Goal: Information Seeking & Learning: Learn about a topic

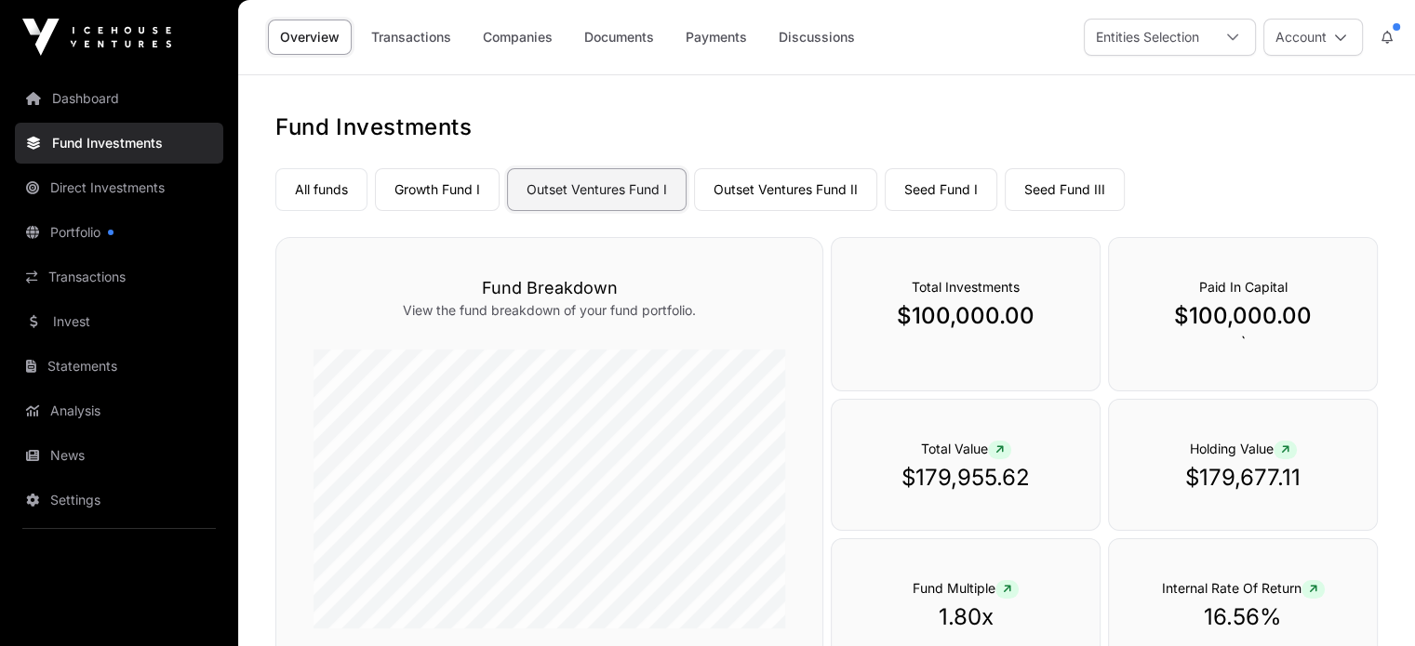
click at [612, 193] on link "Outset Ventures Fund I" at bounding box center [596, 189] width 179 height 43
click at [803, 33] on link "Discussions" at bounding box center [816, 37] width 100 height 35
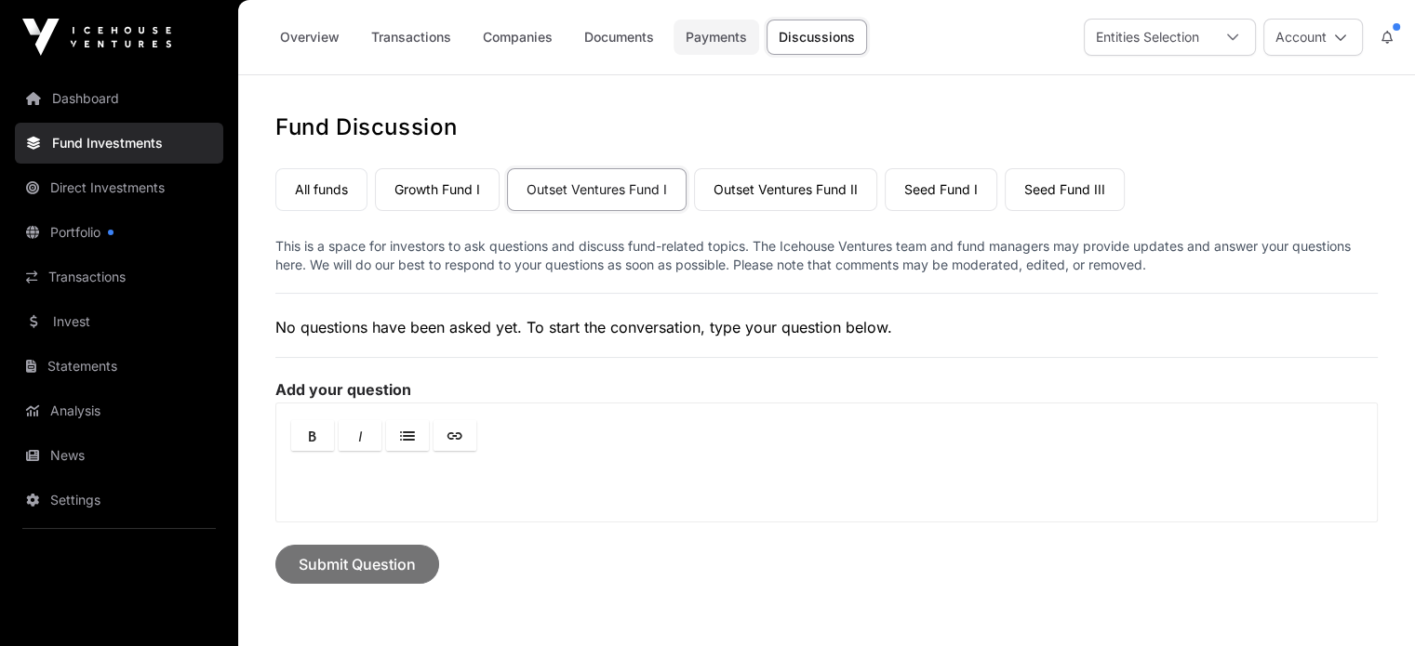
click at [699, 40] on link "Payments" at bounding box center [716, 37] width 86 height 35
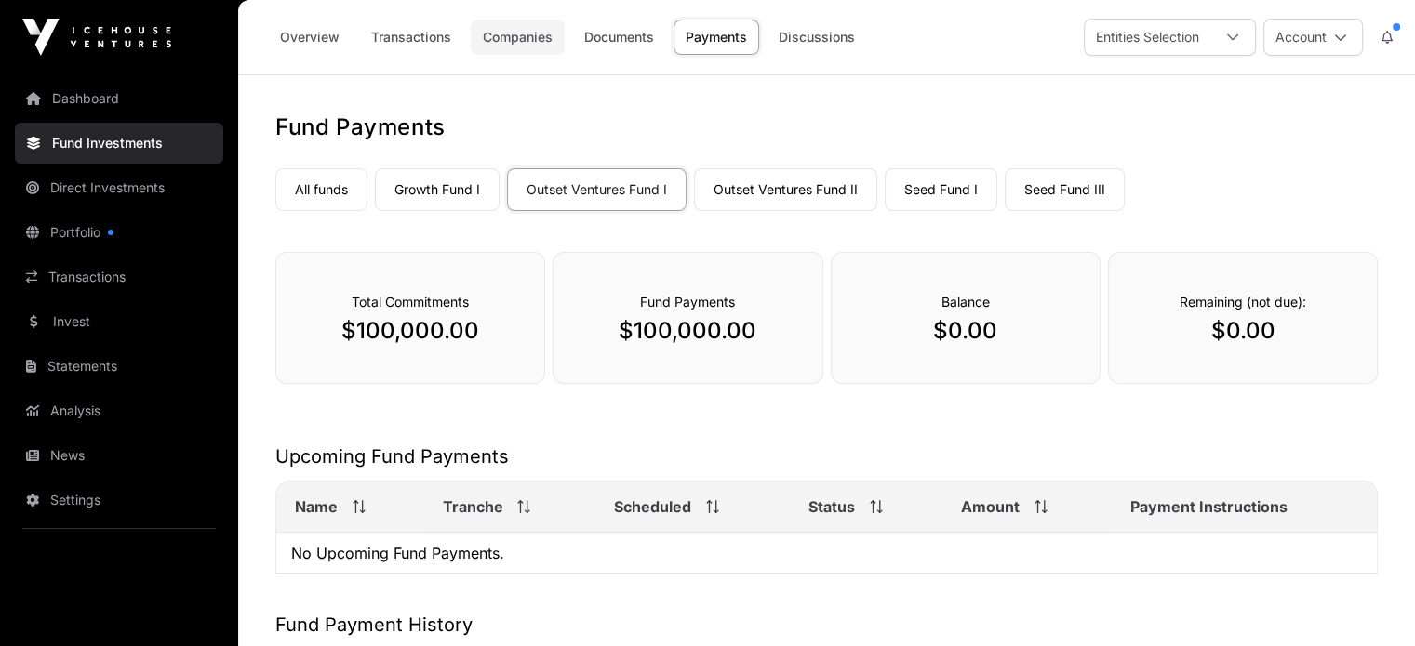
click at [525, 45] on link "Companies" at bounding box center [518, 37] width 94 height 35
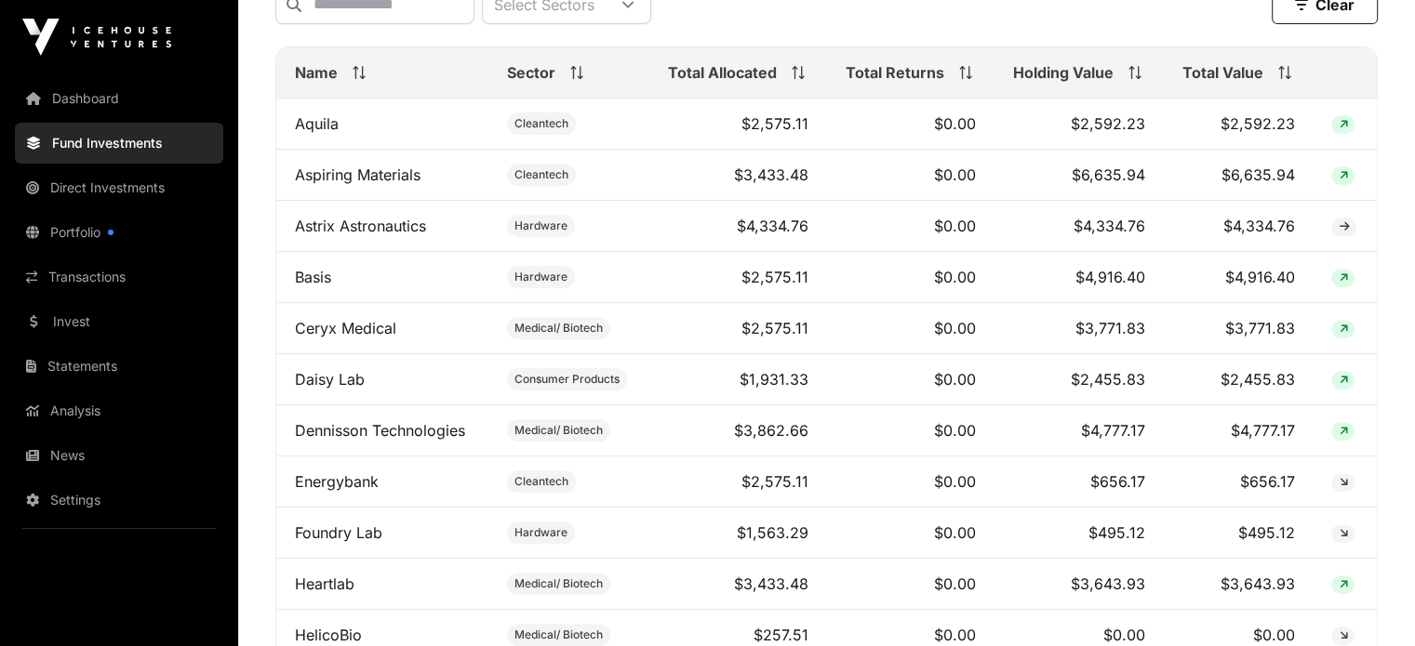
scroll to position [744, 0]
click at [312, 540] on link "Foundry Lab" at bounding box center [338, 531] width 87 height 19
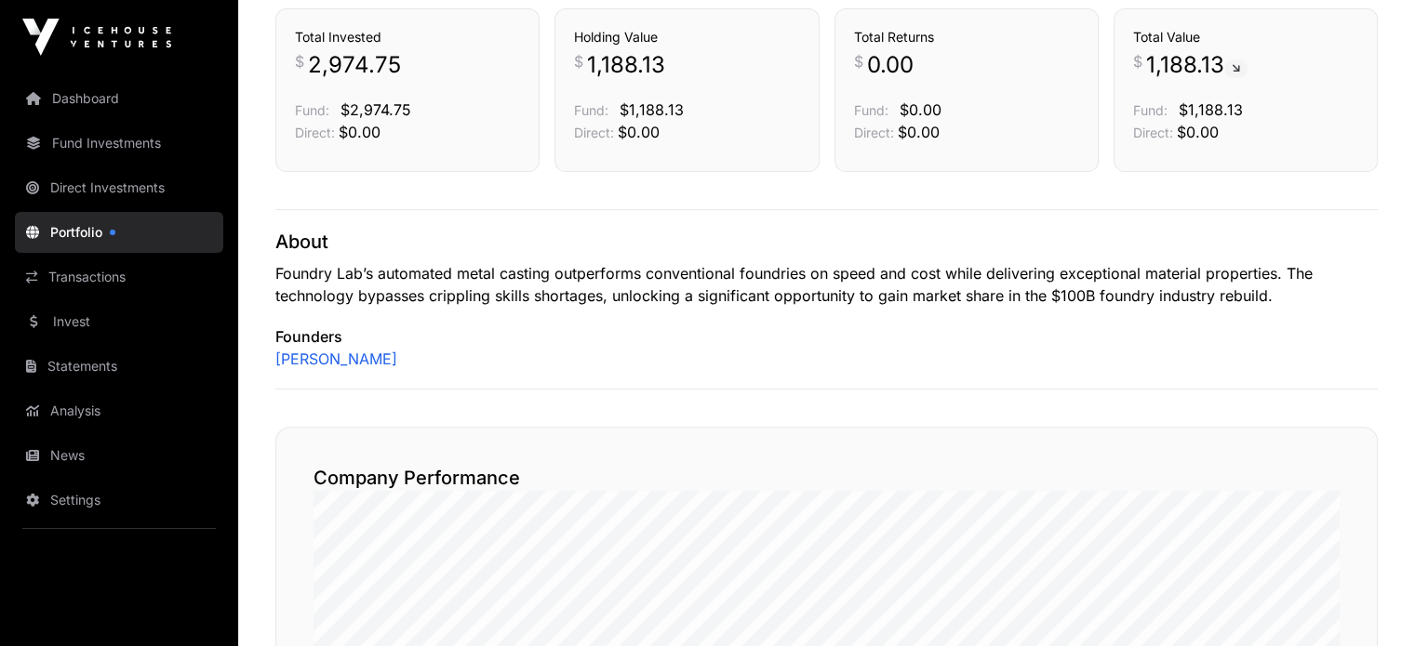
scroll to position [837, 0]
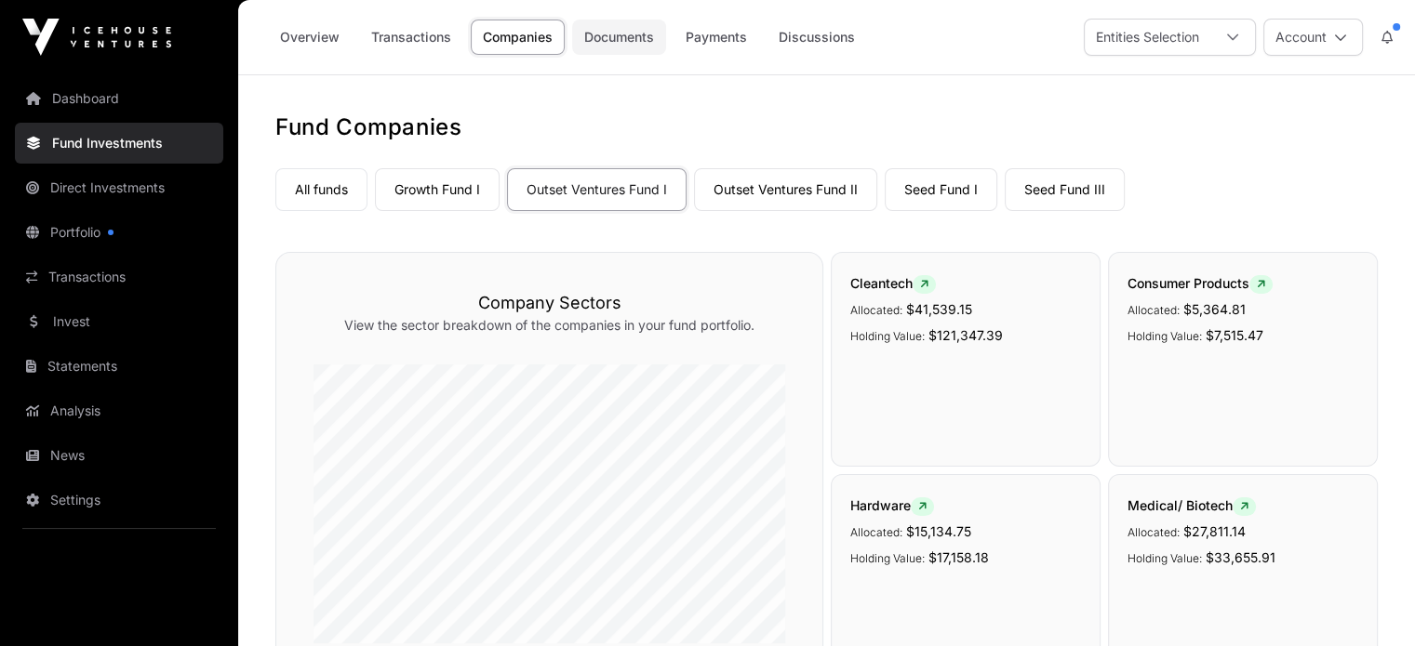
click at [598, 34] on link "Documents" at bounding box center [619, 37] width 94 height 35
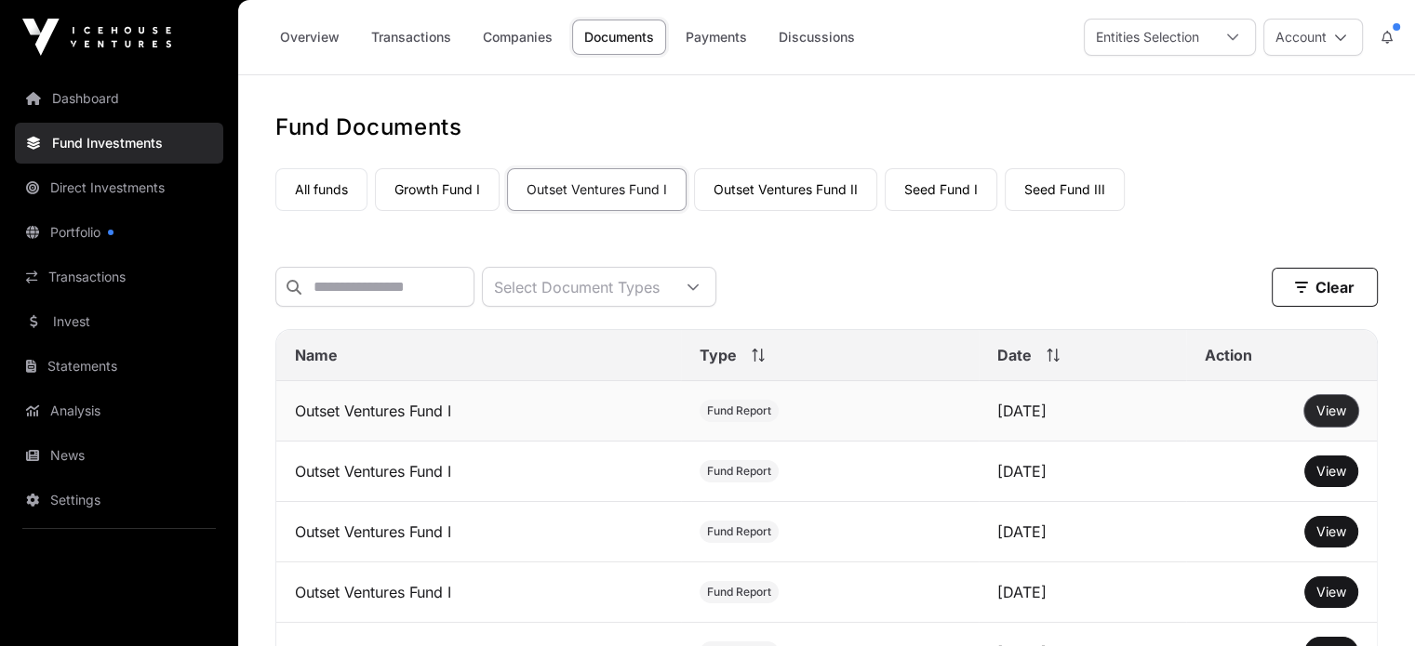
click at [1326, 427] on button "View" at bounding box center [1331, 411] width 54 height 32
click at [1331, 419] on span "View" at bounding box center [1331, 411] width 30 height 16
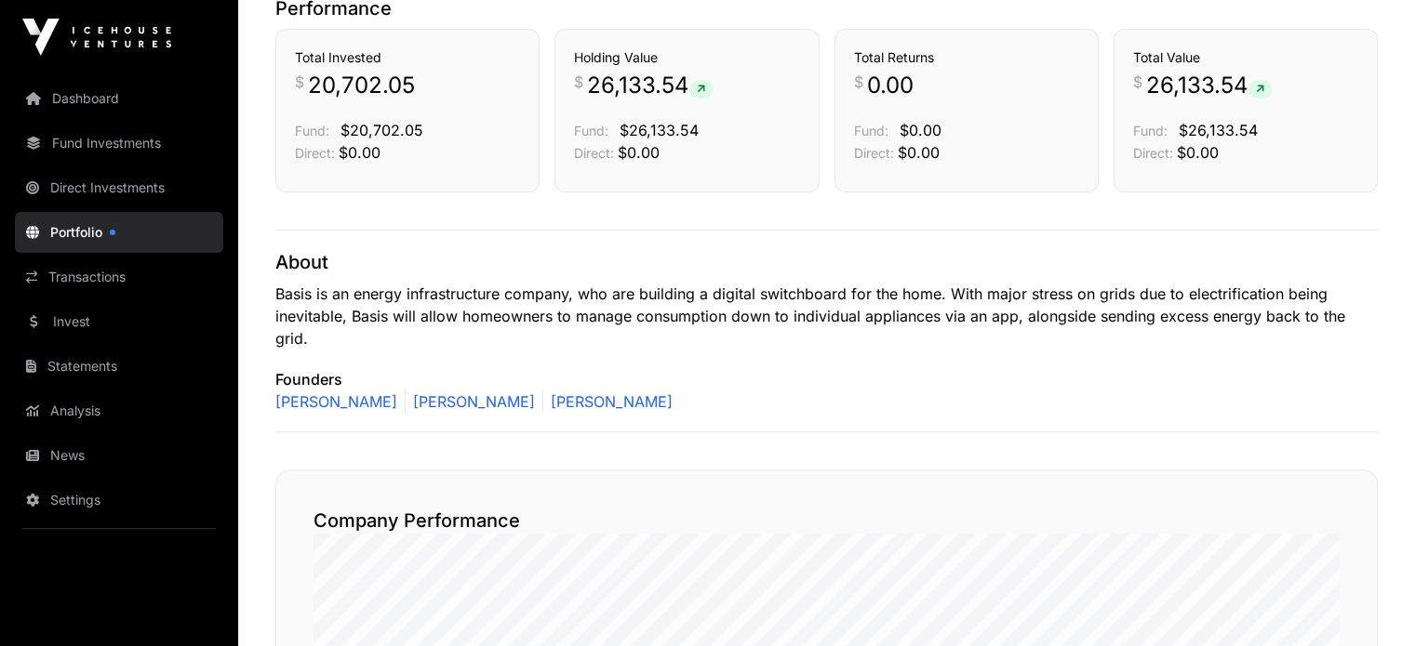
scroll to position [837, 0]
